Goal: Navigation & Orientation: Find specific page/section

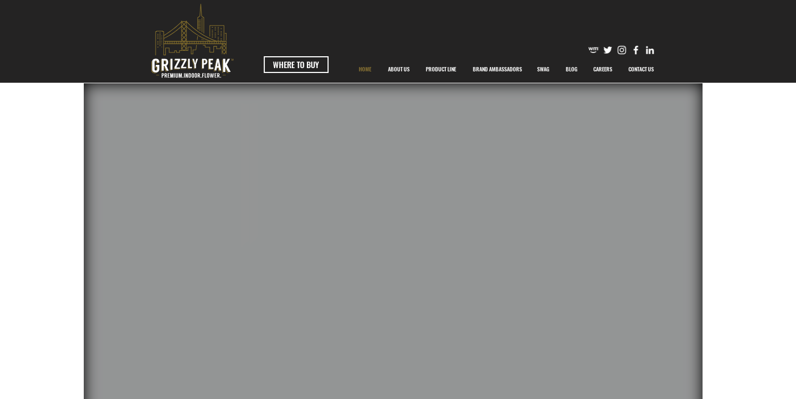
scroll to position [349, 0]
click at [756, 100] on img "main content" at bounding box center [398, 257] width 796 height 348
click at [402, 69] on p "ABOUT US" at bounding box center [399, 69] width 32 height 27
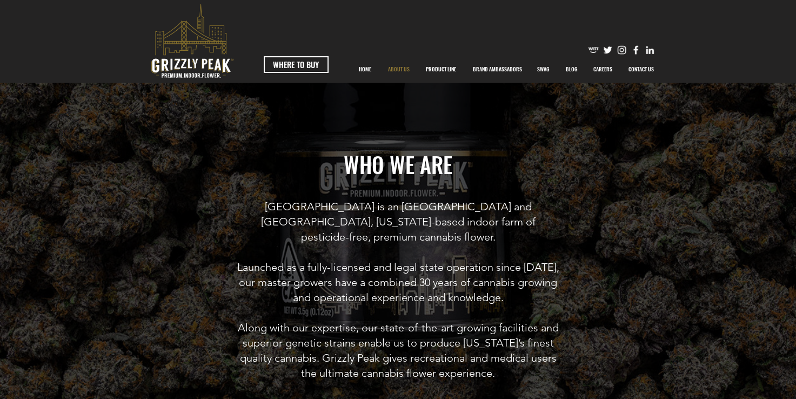
click at [532, 115] on img "main content" at bounding box center [398, 199] width 796 height 399
click at [441, 64] on p "PRODUCT LINE" at bounding box center [440, 69] width 41 height 27
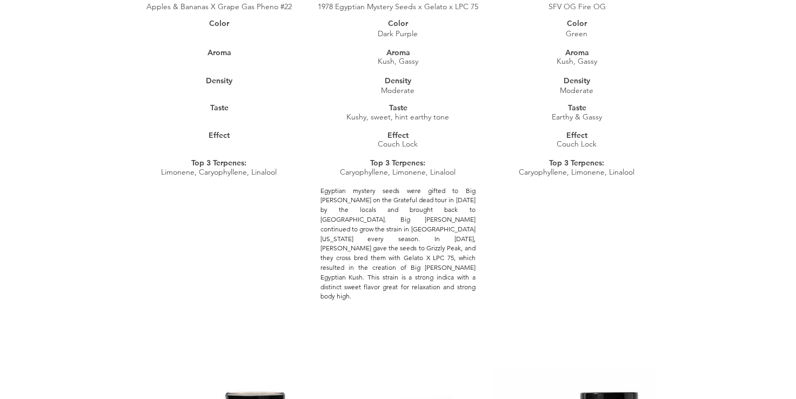
scroll to position [698, 0]
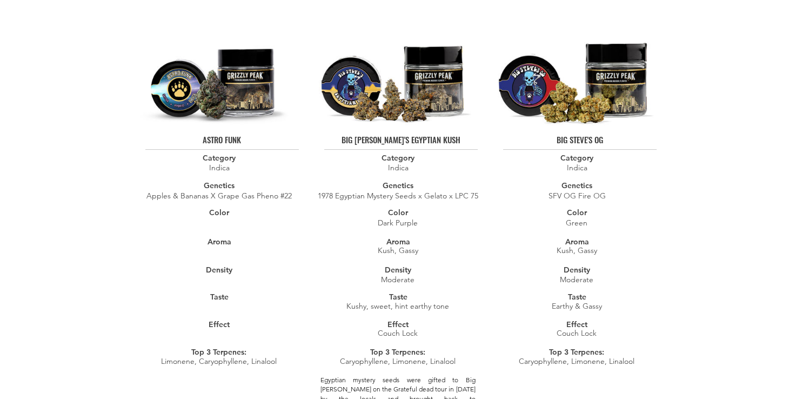
scroll to position [0, 0]
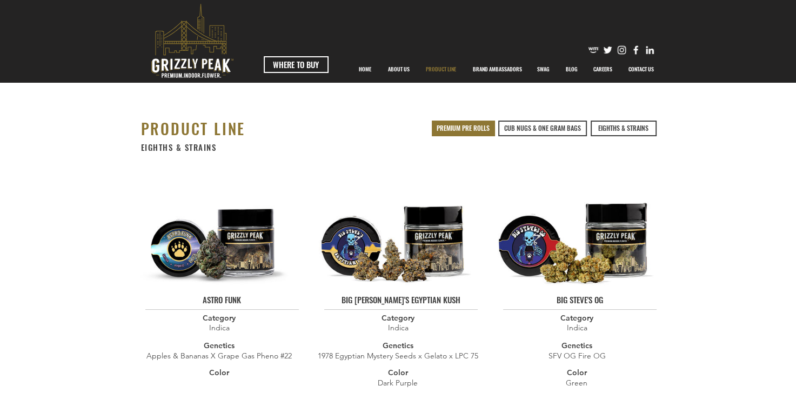
click at [480, 122] on link "PREMIUM PRE ROLLS" at bounding box center [463, 128] width 63 height 16
